Goal: Register for event/course

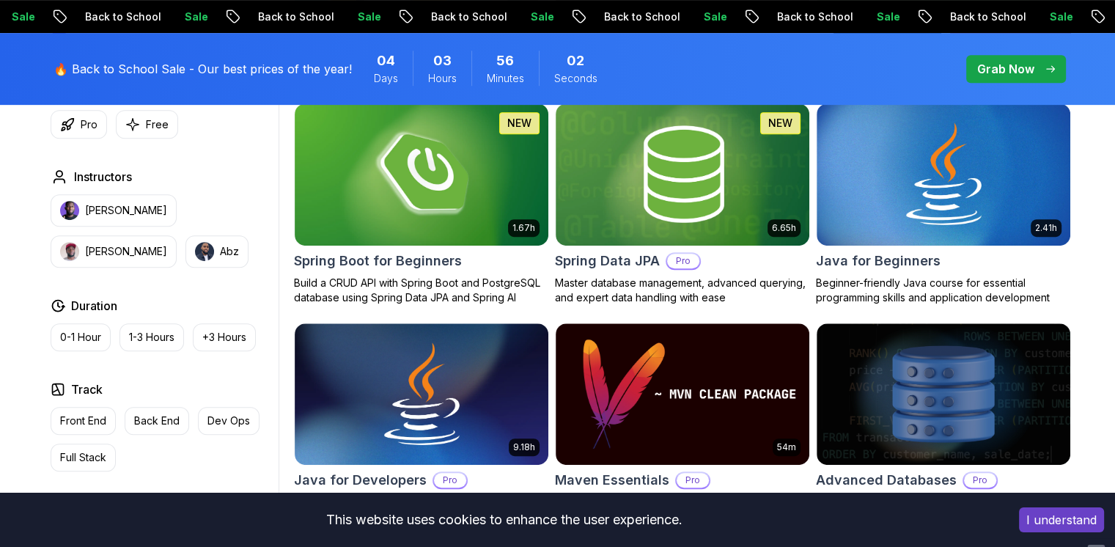
scroll to position [703, 0]
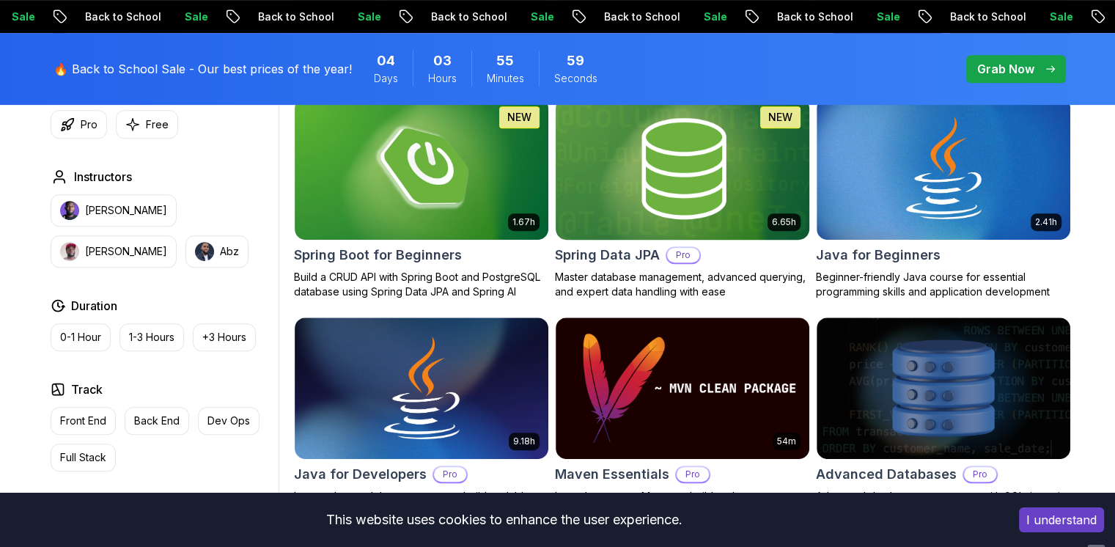
click at [624, 229] on img at bounding box center [682, 168] width 266 height 149
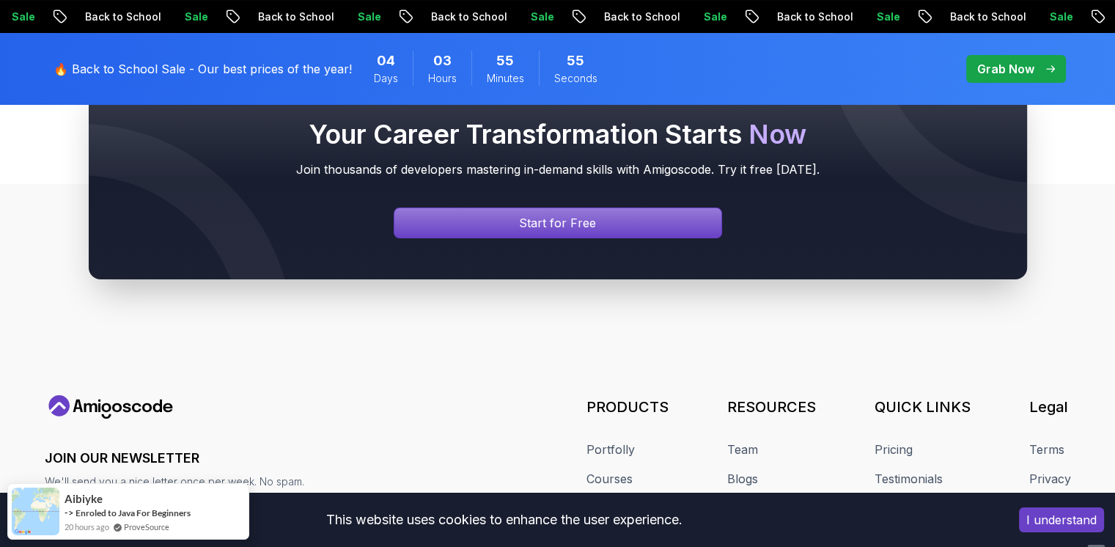
scroll to position [165, 0]
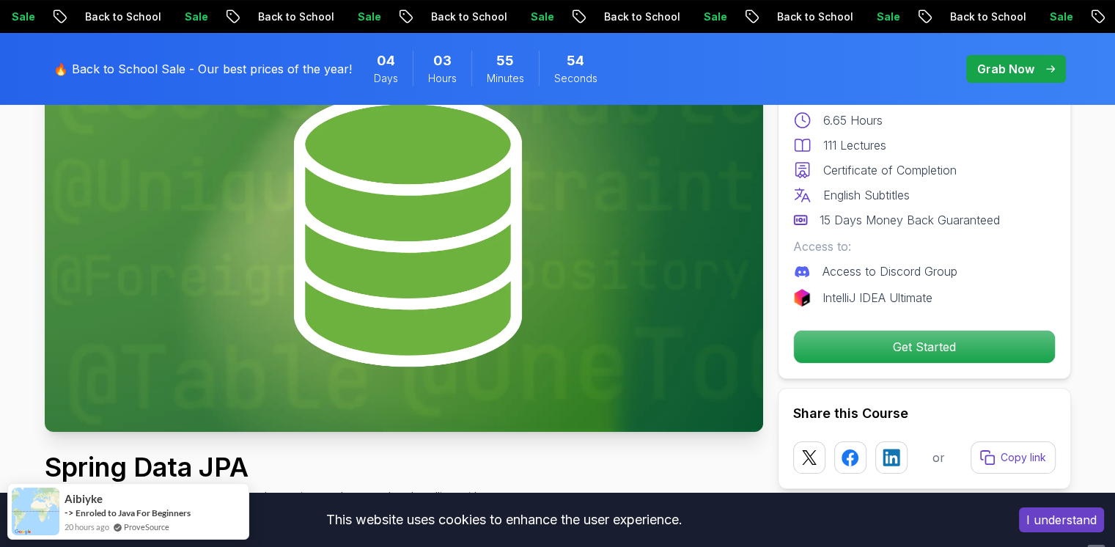
click at [572, 219] on img at bounding box center [404, 230] width 718 height 404
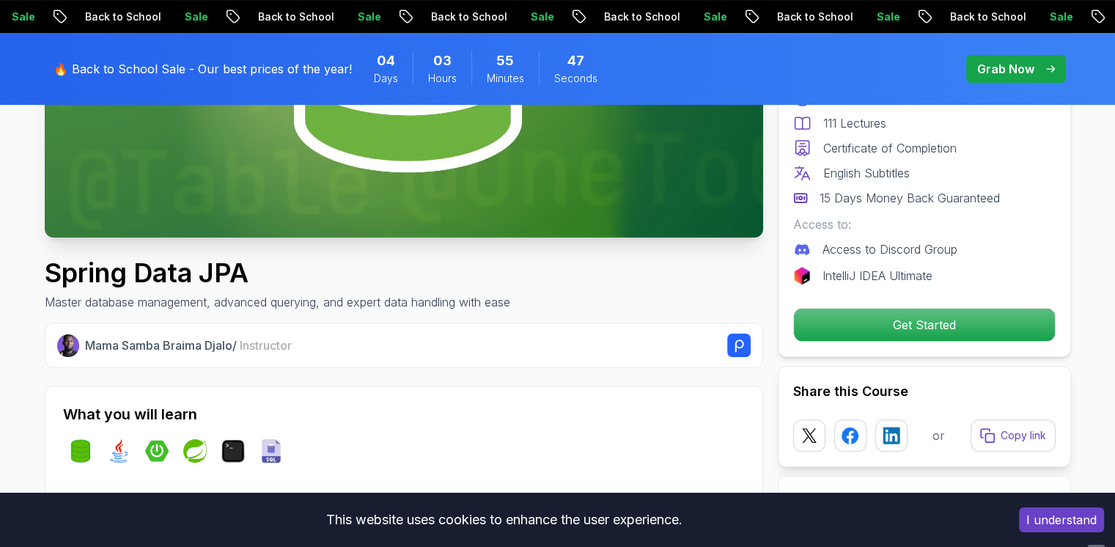
scroll to position [394, 0]
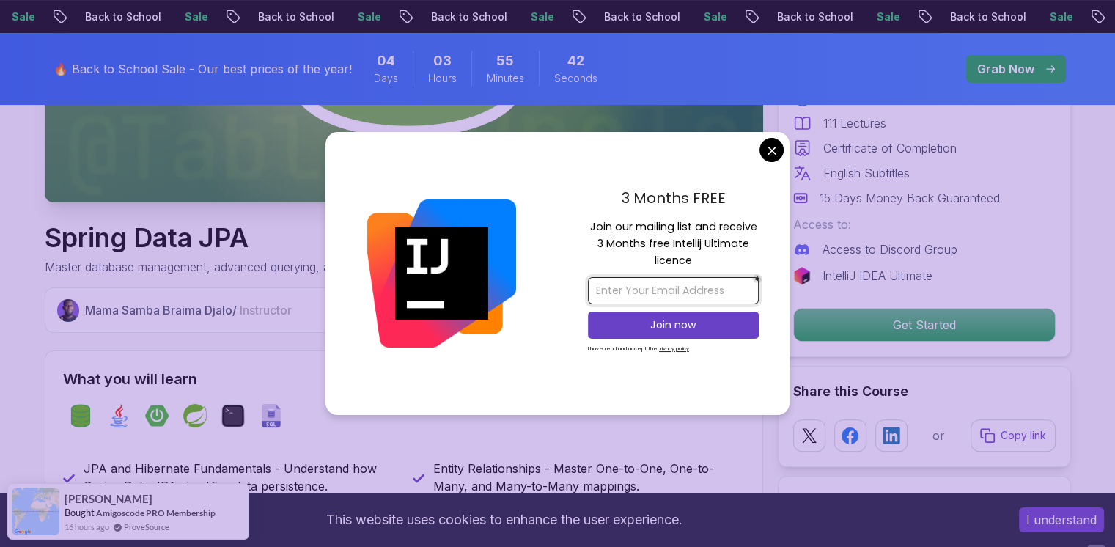
click at [640, 297] on input "email" at bounding box center [673, 290] width 171 height 27
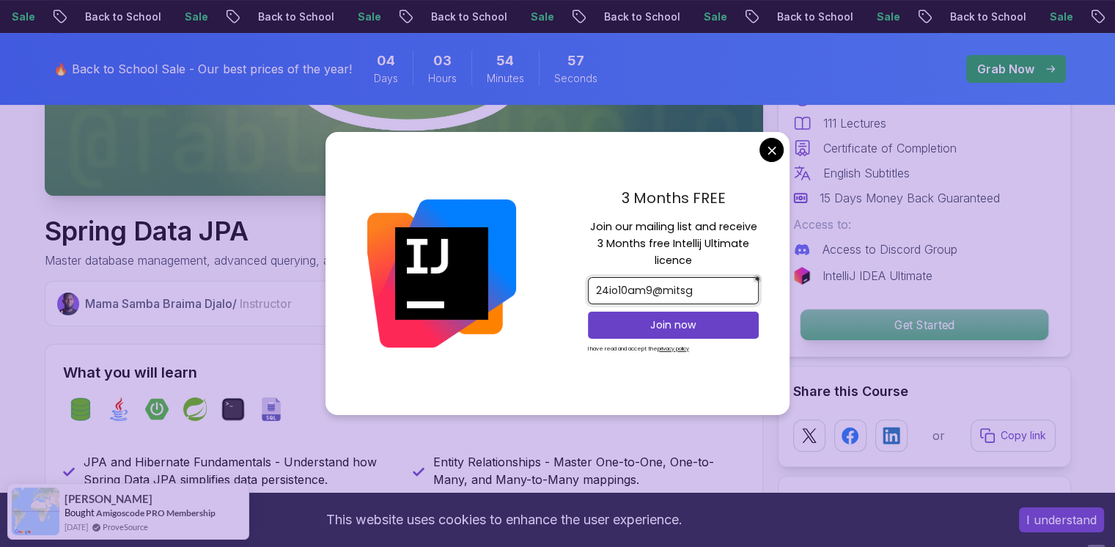
scroll to position [399, 0]
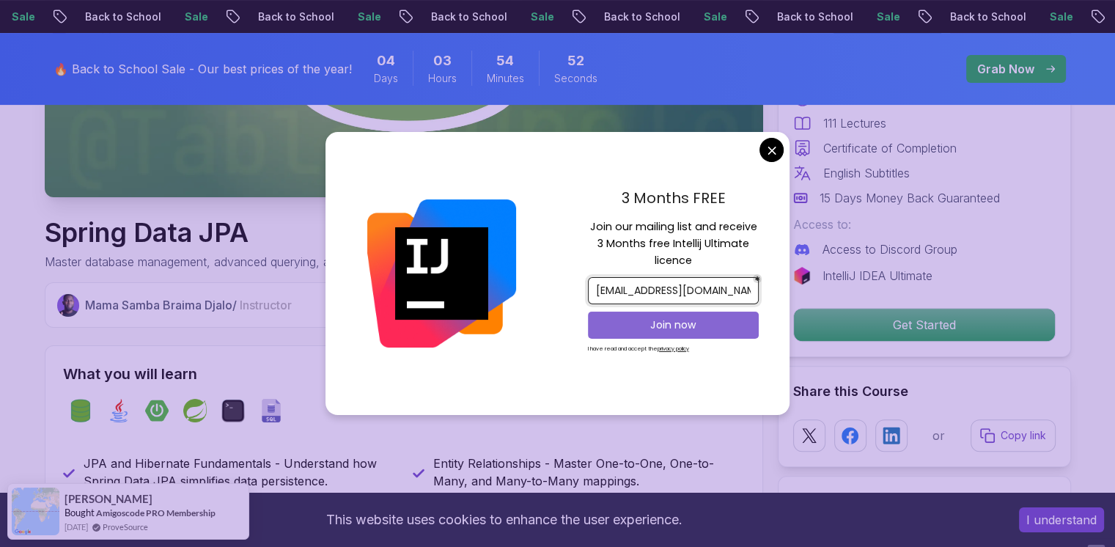
type input "24io10am9@mitsgwl.ac.in"
click at [719, 323] on p "Join now" at bounding box center [673, 324] width 139 height 15
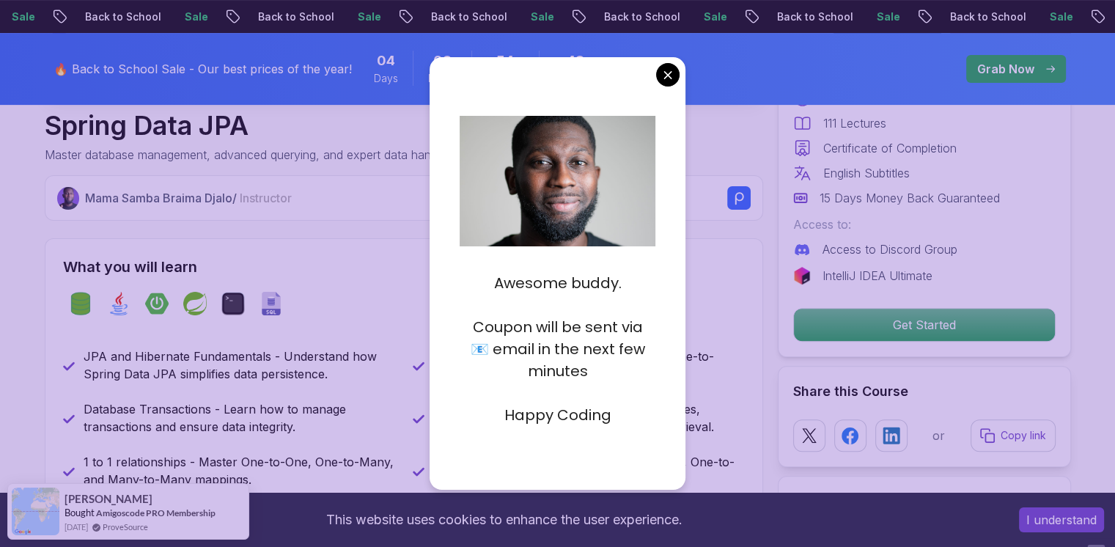
scroll to position [507, 0]
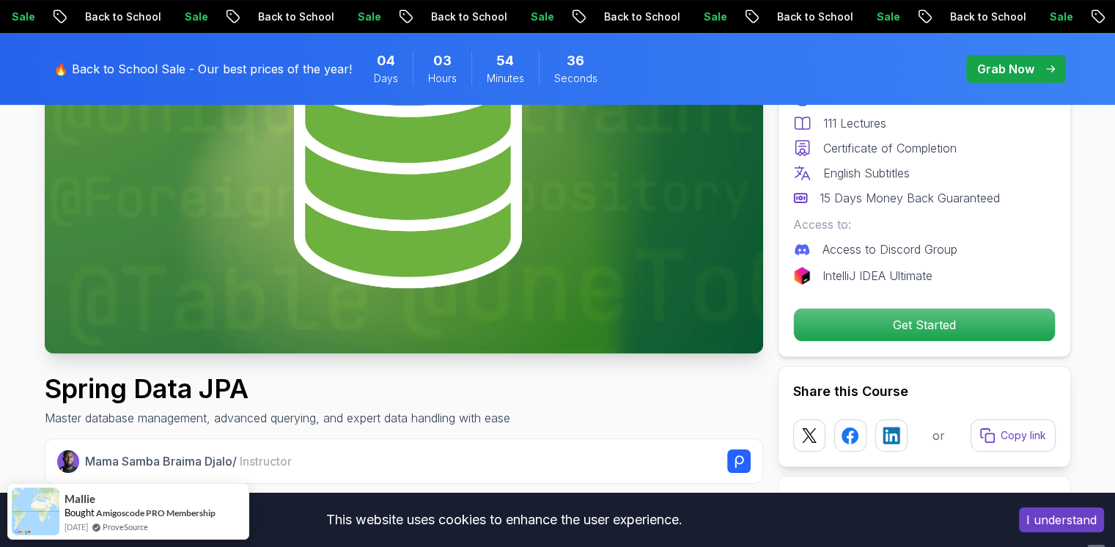
scroll to position [315, 0]
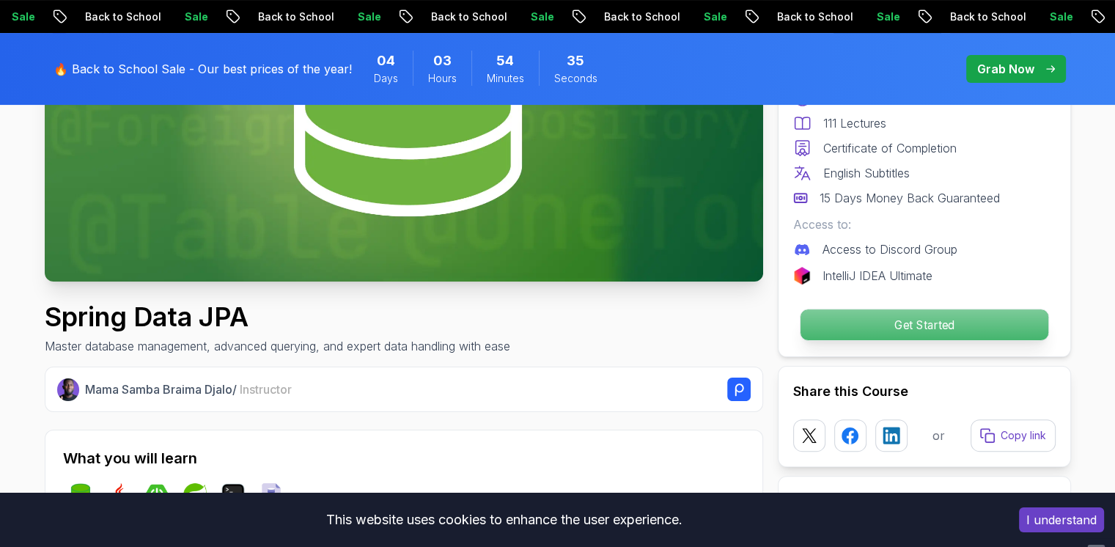
click at [846, 326] on p "Get Started" at bounding box center [924, 324] width 248 height 31
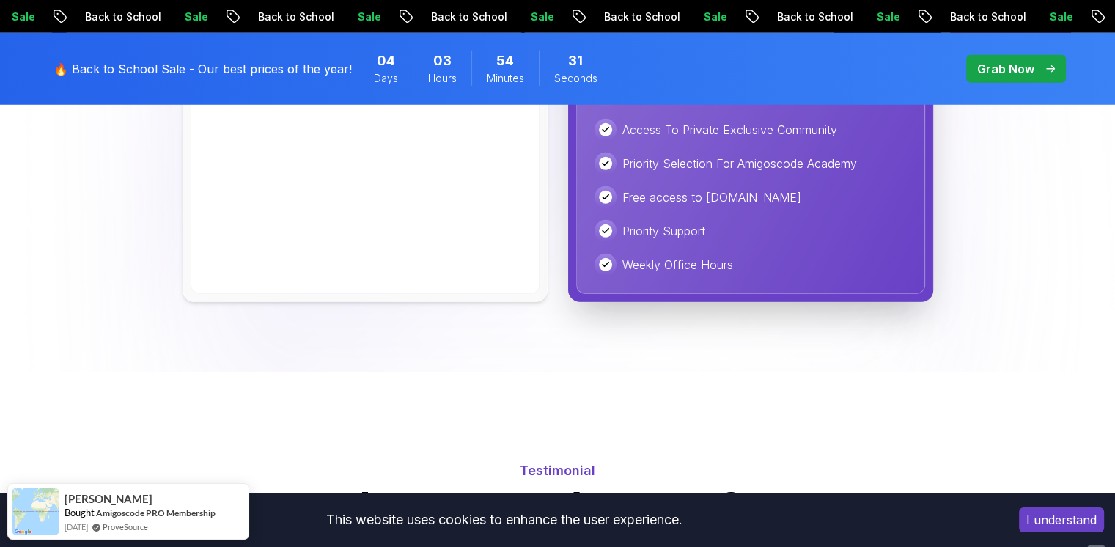
scroll to position [4213, 0]
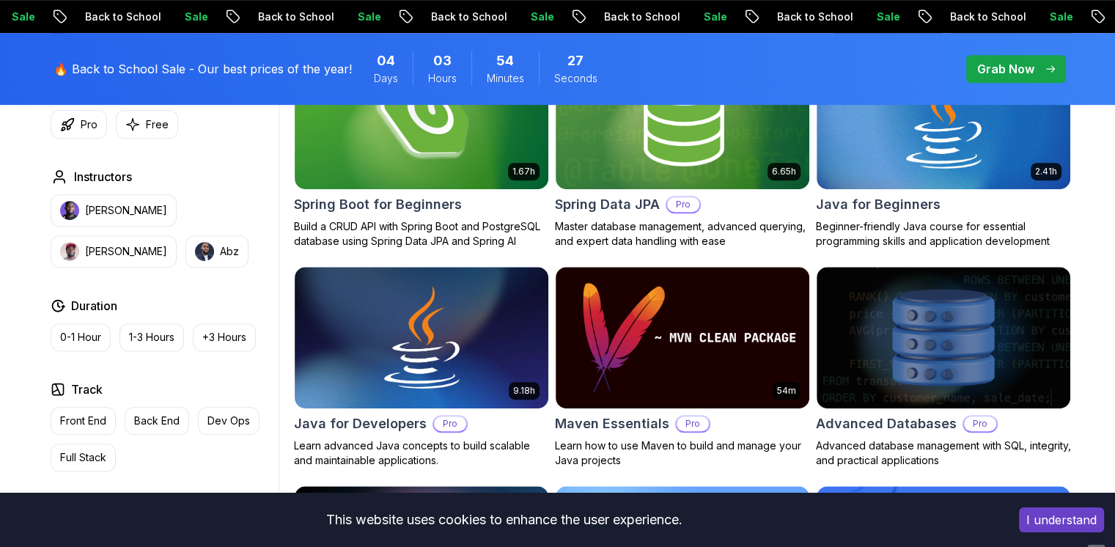
scroll to position [703, 0]
